Goal: Find specific page/section: Find specific page/section

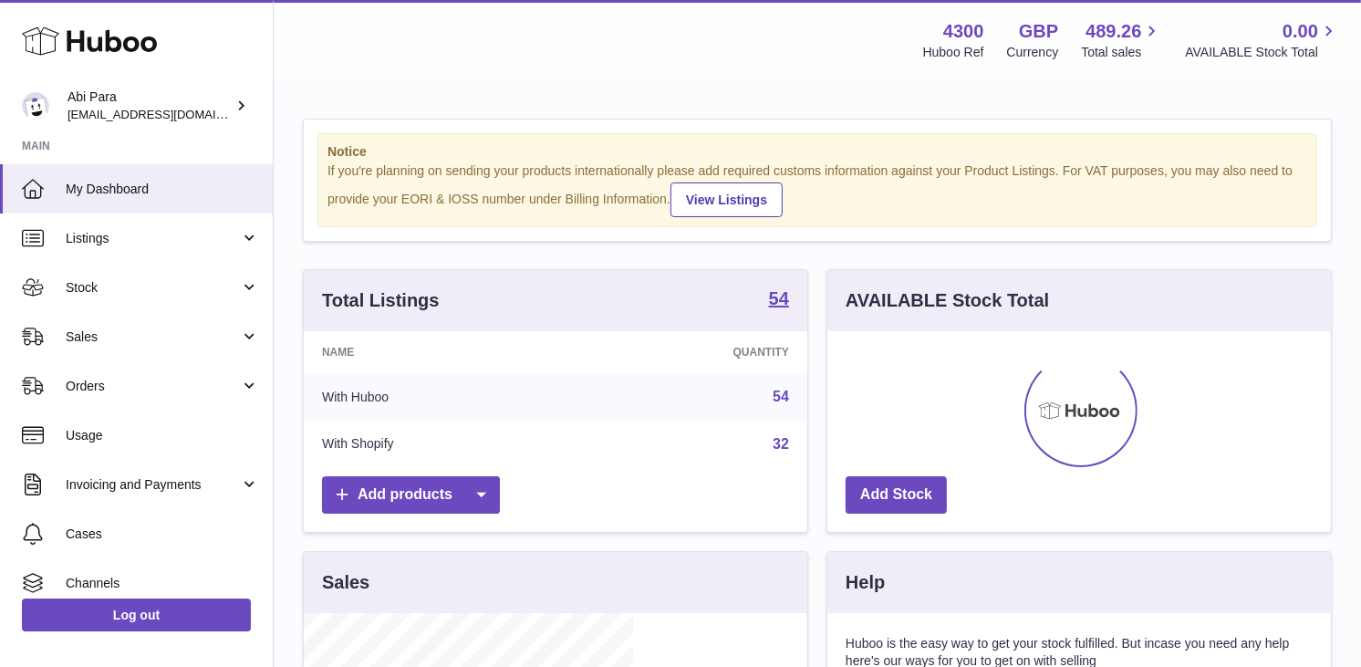
scroll to position [285, 329]
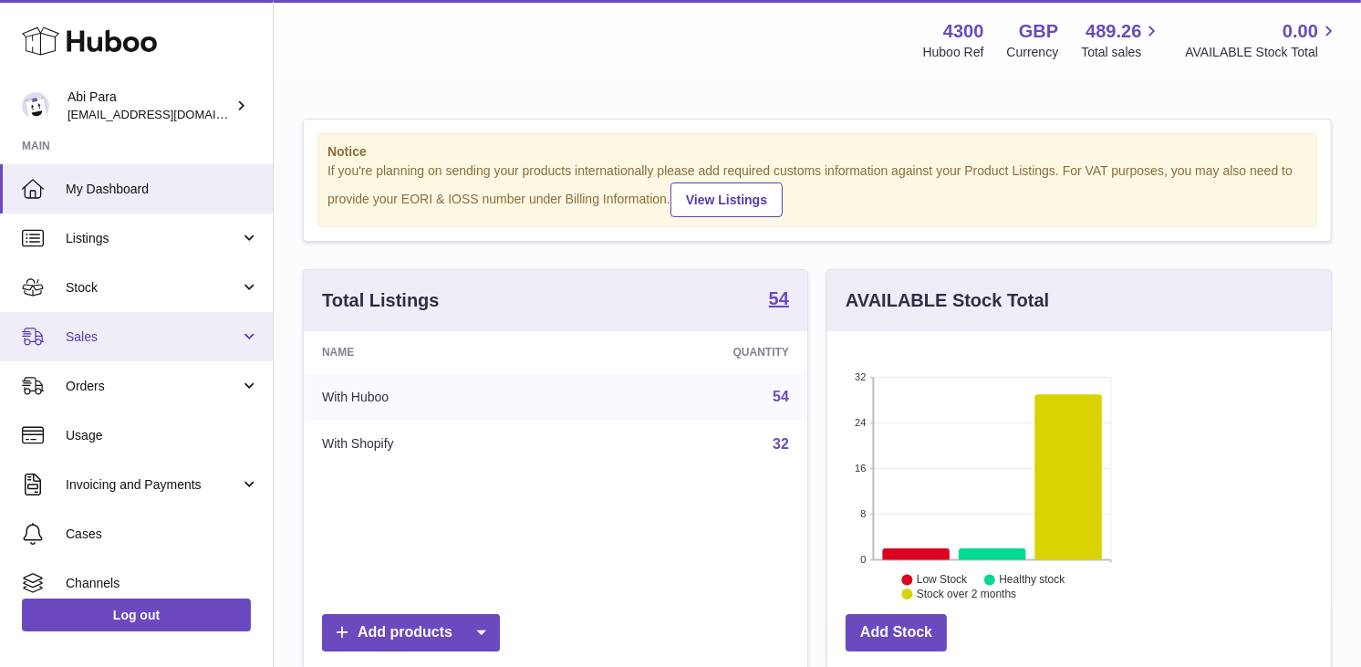
click at [248, 338] on link "Sales" at bounding box center [136, 336] width 273 height 49
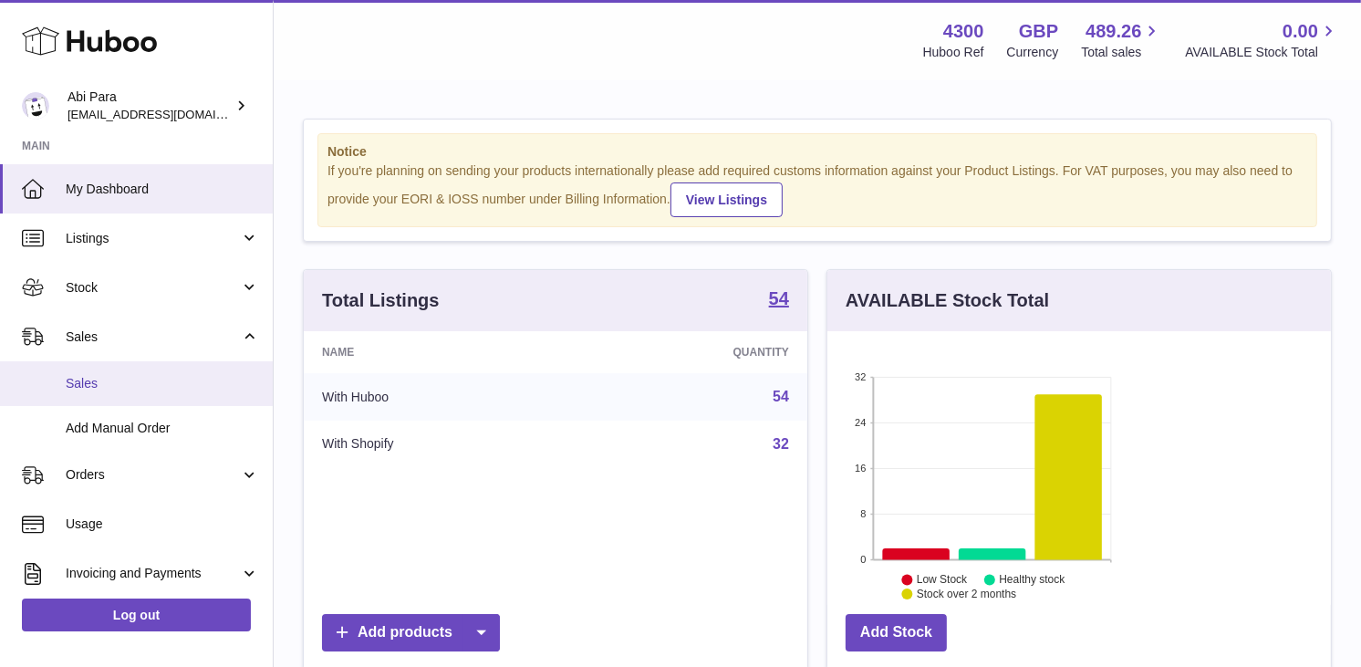
click at [206, 379] on span "Sales" at bounding box center [162, 383] width 193 height 17
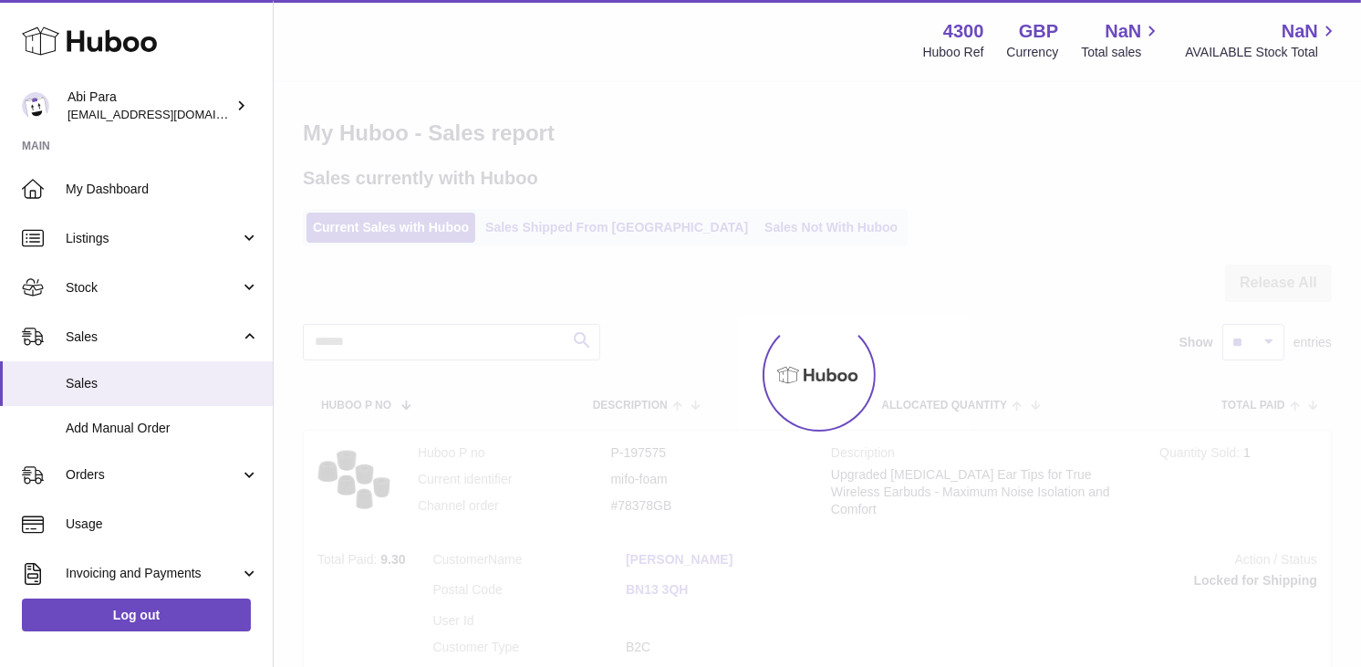
click at [755, 231] on div at bounding box center [818, 374] width 1088 height 585
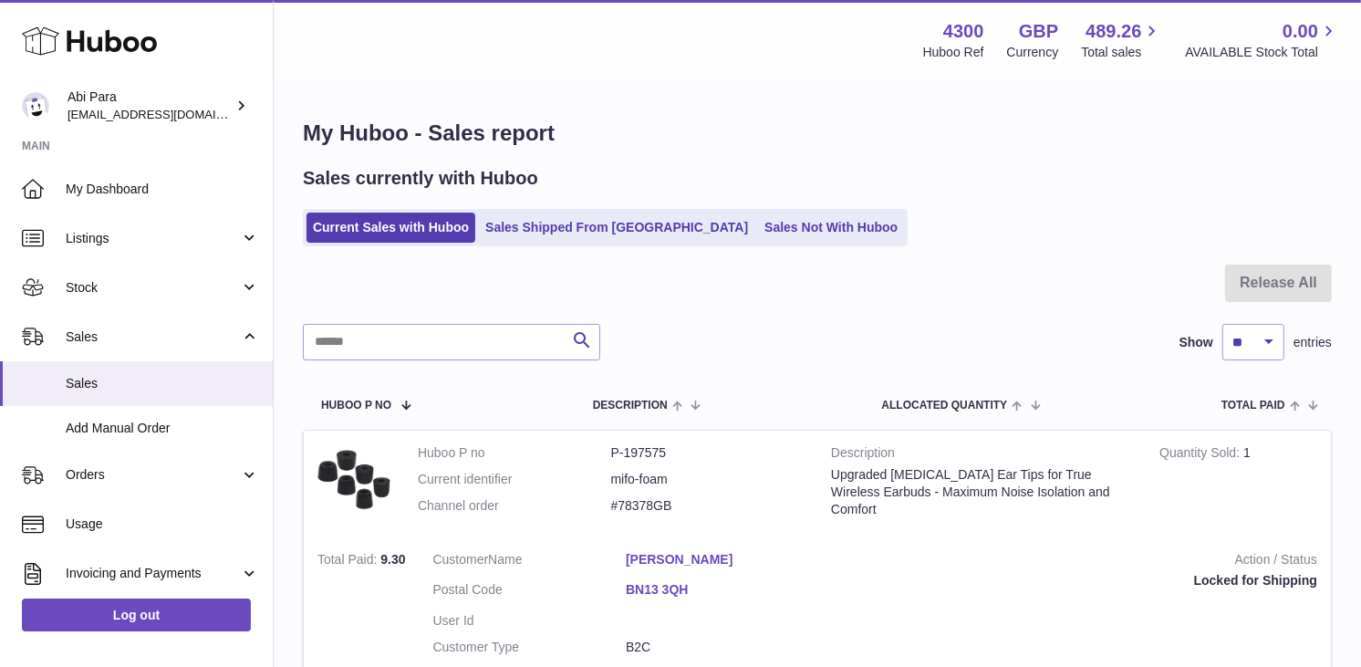
click at [758, 231] on link "Sales Not With Huboo" at bounding box center [831, 228] width 146 height 30
